Goal: Information Seeking & Learning: Learn about a topic

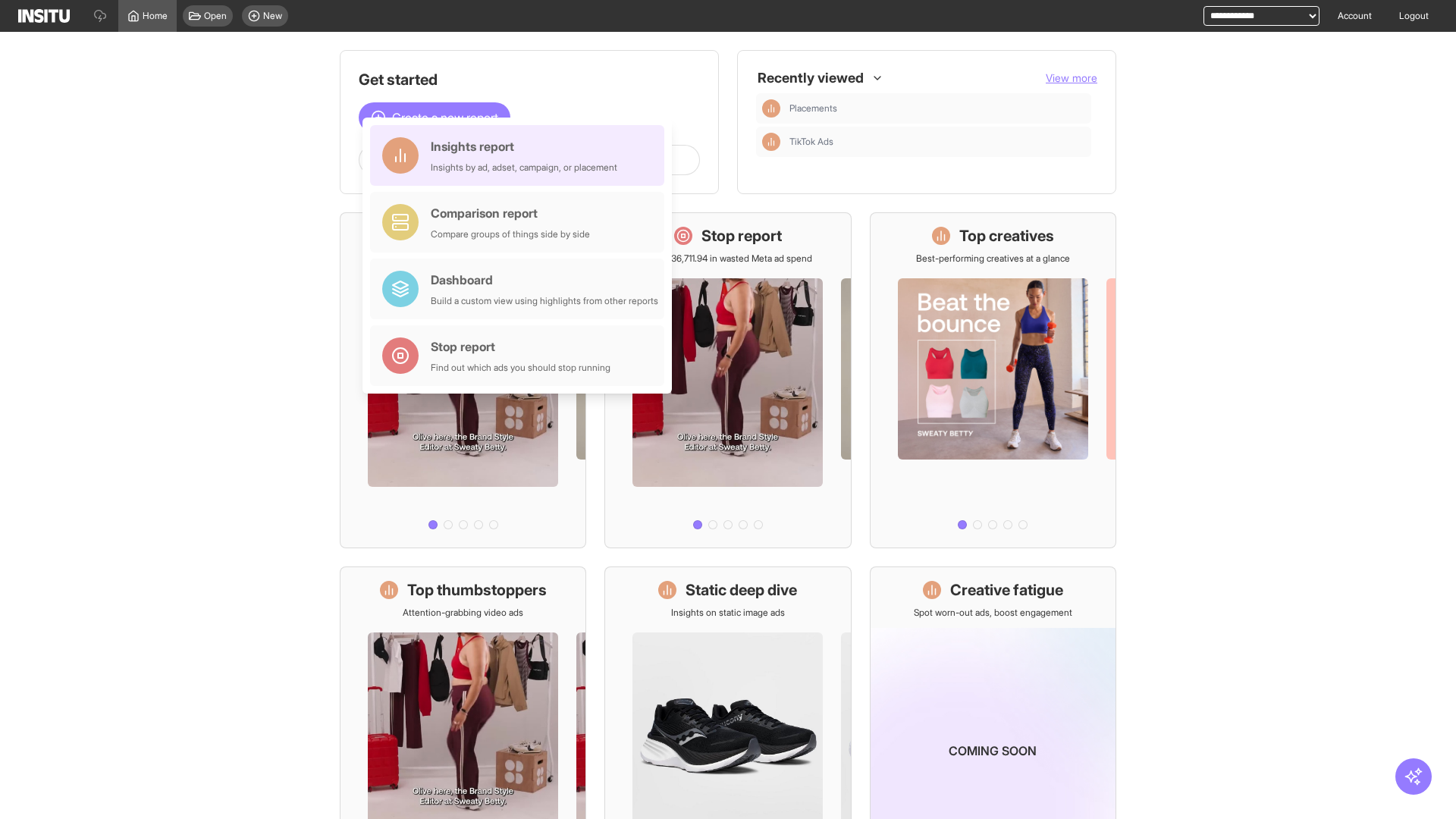
click at [521, 155] on div "Insights report Insights by ad, adset, campaign, or placement" at bounding box center [523, 156] width 187 height 37
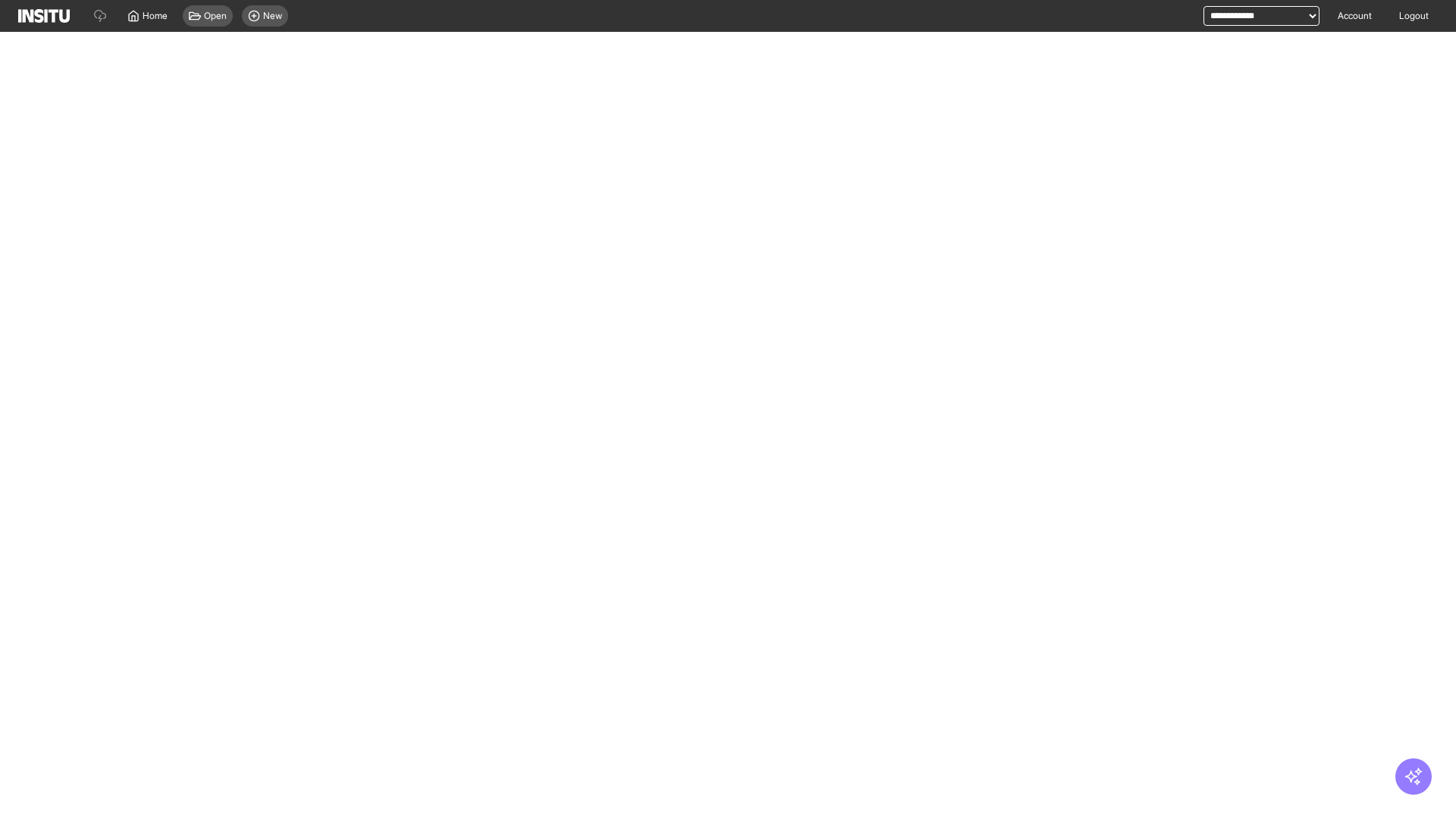
select select "**"
